Goal: Information Seeking & Learning: Stay updated

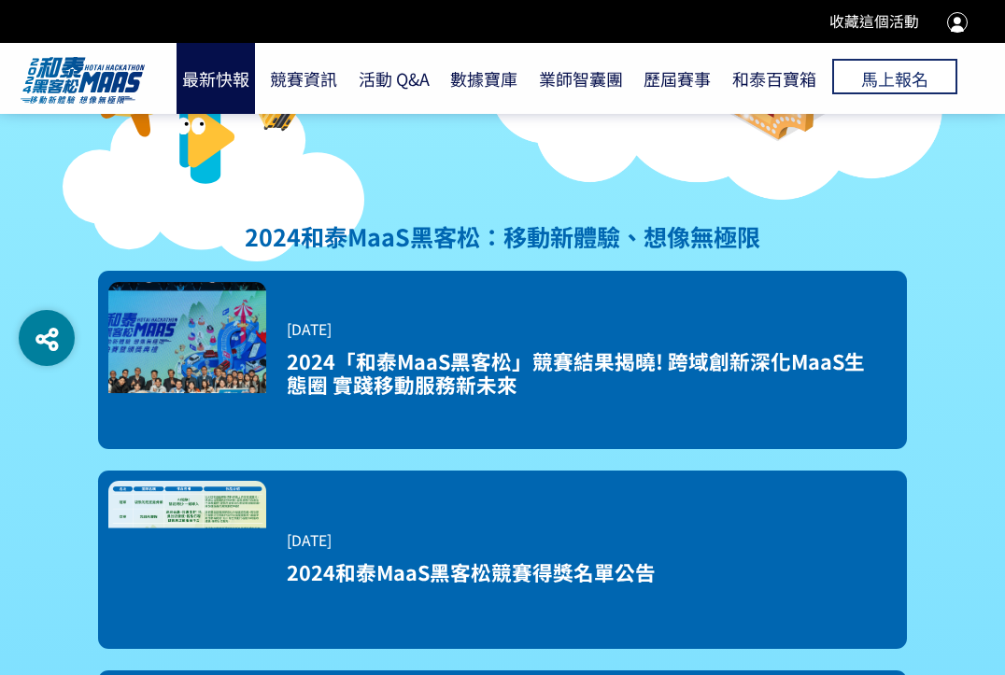
scroll to position [217, 0]
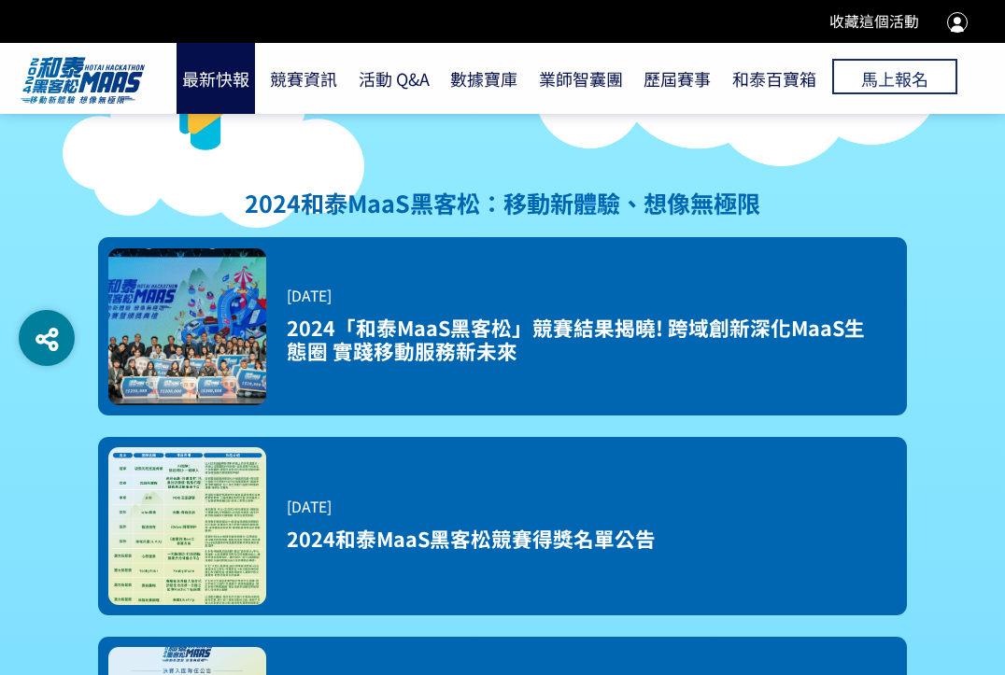
click at [549, 489] on div "[DATE] 2024和泰MaaS黑客松競賽得獎名單公告" at bounding box center [585, 526] width 619 height 81
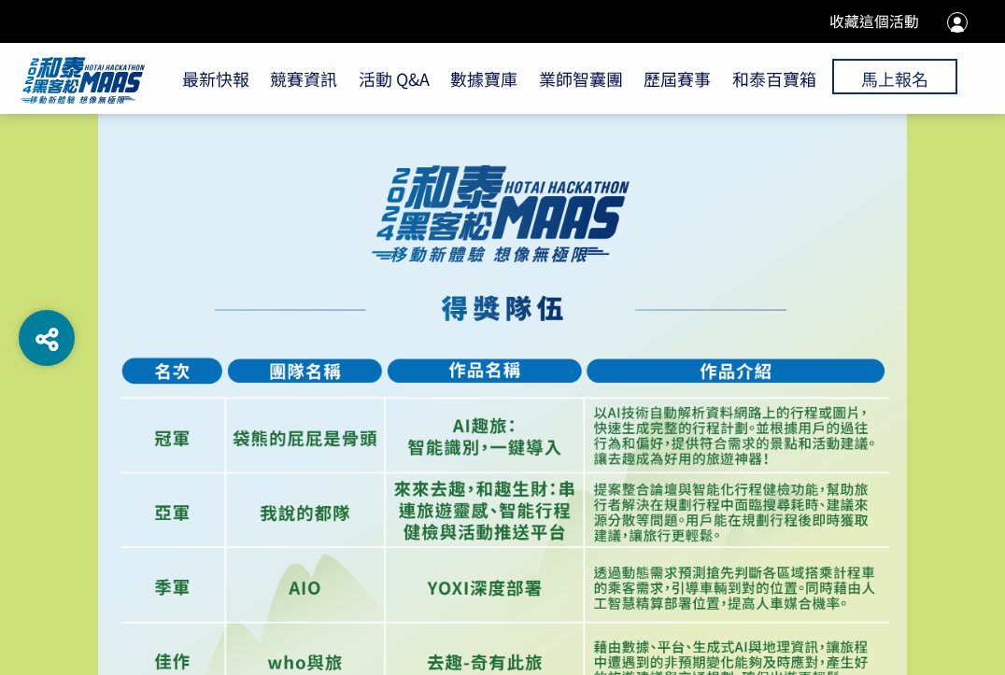
scroll to position [934, 0]
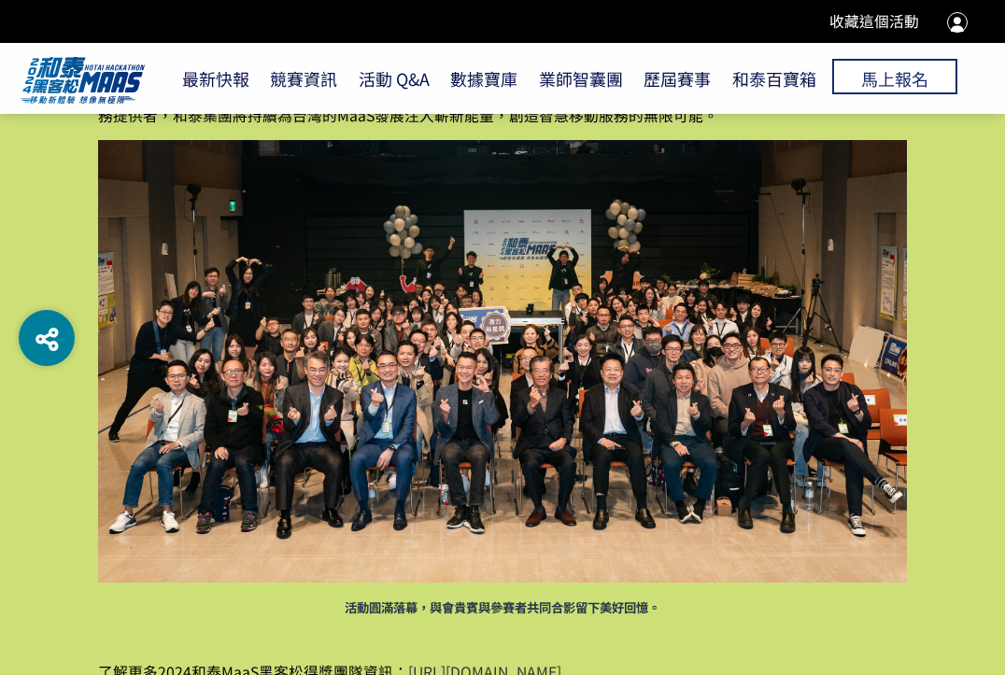
scroll to position [3613, 0]
